Goal: Task Accomplishment & Management: Complete application form

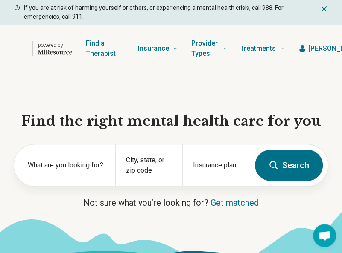
click at [316, 46] on span "[PERSON_NAME]" at bounding box center [334, 49] width 53 height 10
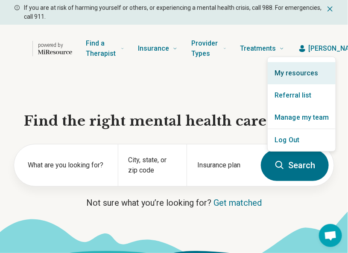
click at [292, 75] on link "My resources" at bounding box center [301, 73] width 68 height 22
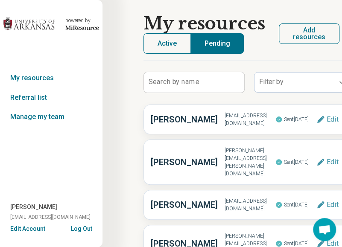
click at [309, 30] on button "Add resources" at bounding box center [309, 33] width 61 height 20
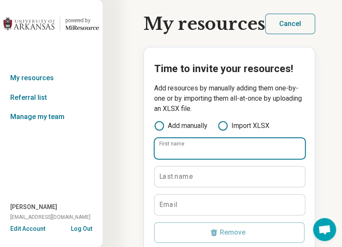
click at [214, 152] on input "First name" at bounding box center [229, 148] width 150 height 20
type input "**"
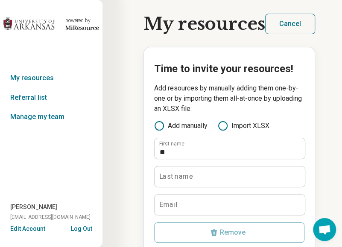
click at [171, 173] on label "Last name" at bounding box center [176, 176] width 34 height 7
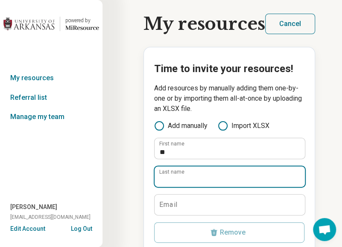
click at [171, 173] on input "Last name" at bounding box center [229, 176] width 150 height 20
type input "*******"
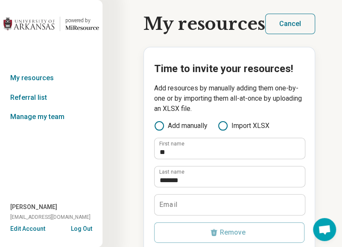
click at [175, 201] on label "Email" at bounding box center [168, 204] width 18 height 7
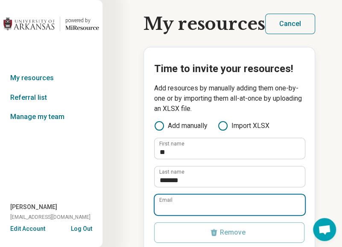
click at [175, 201] on input "Email" at bounding box center [229, 205] width 150 height 20
click at [215, 211] on input "Email" at bounding box center [229, 205] width 150 height 20
paste input "**********"
type input "**********"
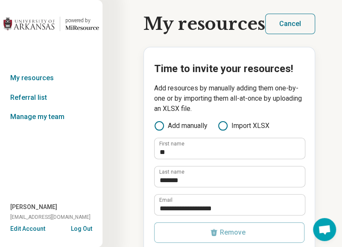
click at [250, 95] on p "Add resources by manually adding them one-by-one or by importing them all-at-on…" at bounding box center [229, 98] width 150 height 31
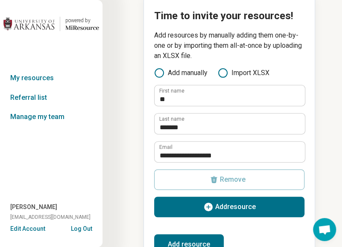
scroll to position [56, 0]
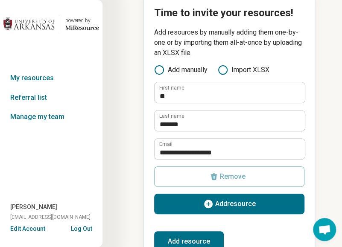
click at [227, 203] on span "Add resource" at bounding box center [235, 203] width 41 height 7
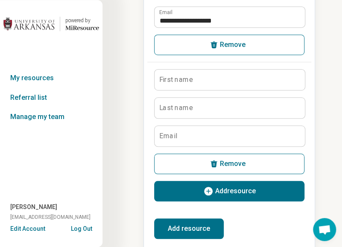
scroll to position [190, 0]
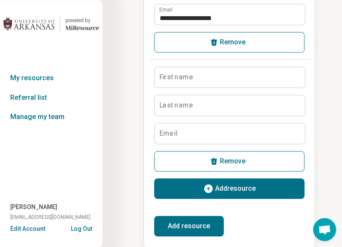
click at [197, 228] on button "Add resource" at bounding box center [189, 226] width 70 height 20
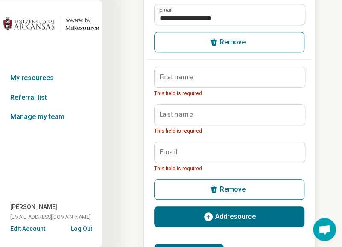
click at [209, 192] on icon "button" at bounding box center [213, 189] width 9 height 9
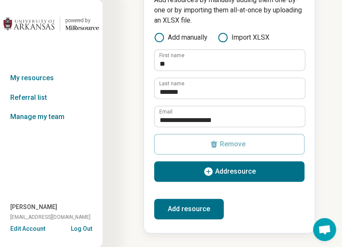
scroll to position [88, 0]
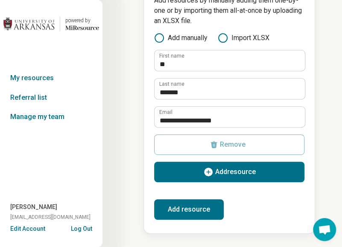
click at [201, 207] on button "Add resource" at bounding box center [189, 209] width 70 height 20
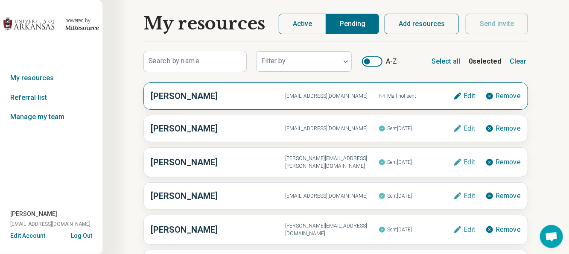
click at [341, 94] on span "Mail not sent" at bounding box center [415, 95] width 75 height 11
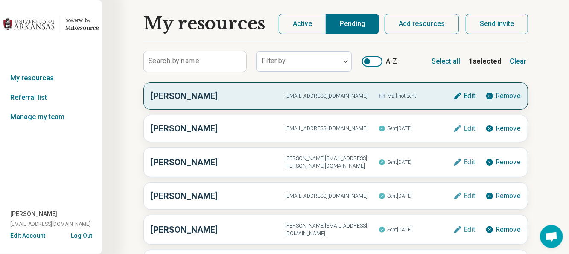
click at [341, 21] on button "Send invite" at bounding box center [496, 24] width 62 height 20
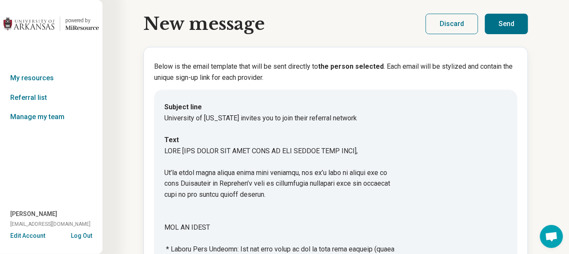
click at [341, 24] on button "Send" at bounding box center [506, 24] width 43 height 20
